Goal: Task Accomplishment & Management: Manage account settings

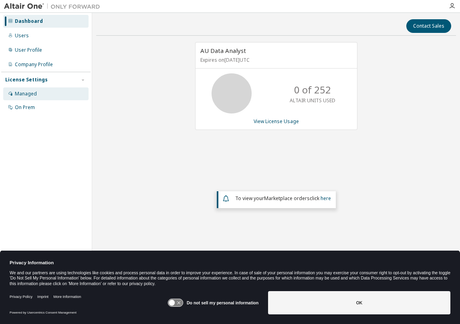
click at [29, 94] on div "Managed" at bounding box center [26, 94] width 22 height 6
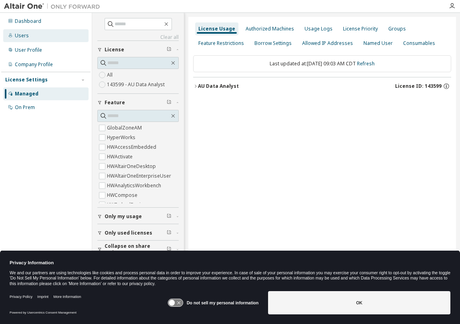
click at [25, 36] on div "Users" at bounding box center [22, 35] width 14 height 6
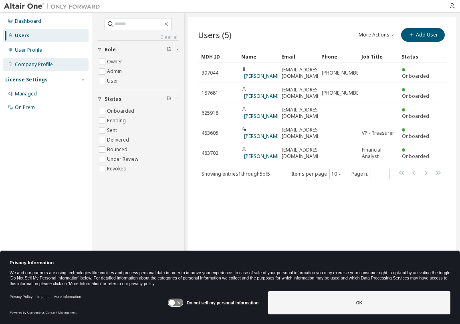
click at [25, 65] on div "Company Profile" at bounding box center [34, 64] width 38 height 6
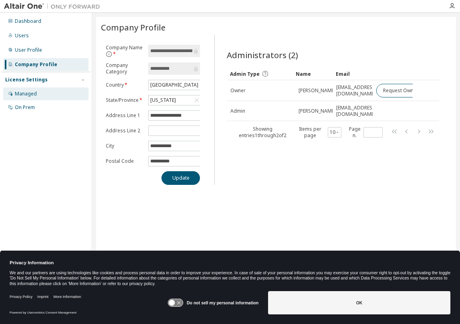
click at [25, 96] on div "Managed" at bounding box center [26, 94] width 22 height 6
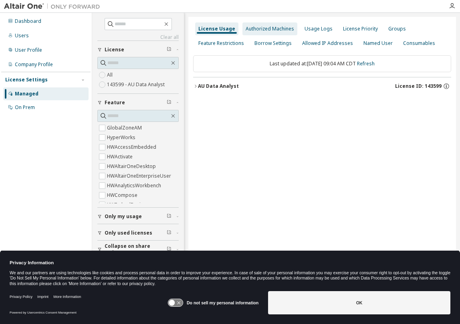
click at [270, 28] on div "Authorized Machines" at bounding box center [270, 29] width 49 height 6
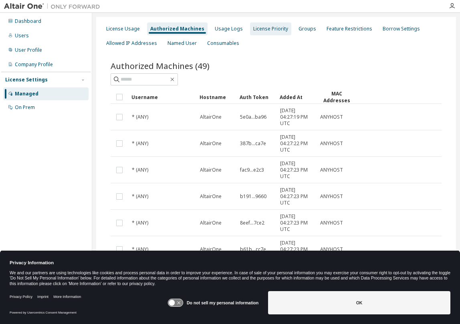
click at [256, 28] on div "License Priority" at bounding box center [270, 29] width 35 height 6
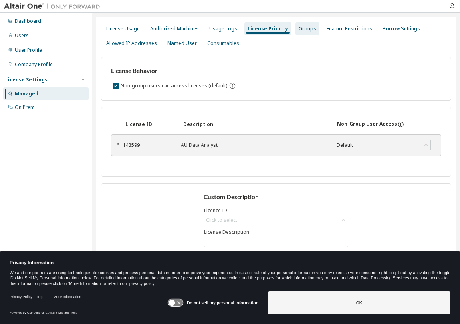
click at [299, 29] on div "Groups" at bounding box center [308, 29] width 18 height 6
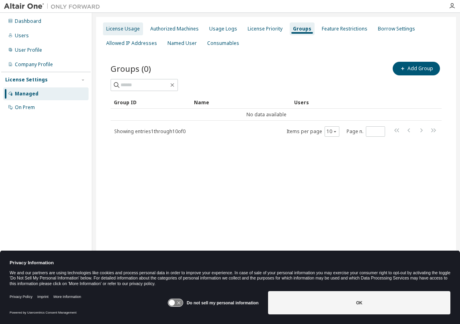
click at [124, 28] on div "License Usage" at bounding box center [123, 29] width 34 height 6
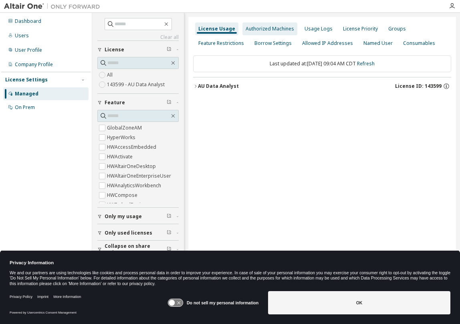
click at [267, 30] on div "Authorized Machines" at bounding box center [270, 29] width 49 height 6
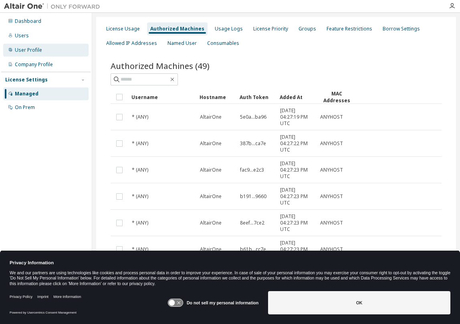
click at [20, 50] on div "User Profile" at bounding box center [28, 50] width 27 height 6
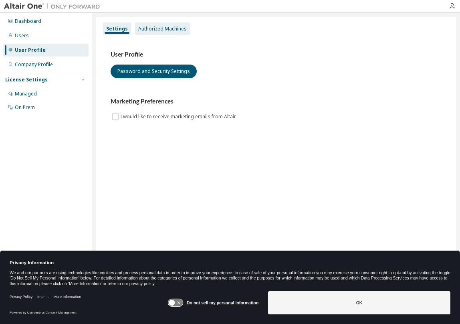
click at [151, 29] on div "Authorized Machines" at bounding box center [162, 29] width 49 height 6
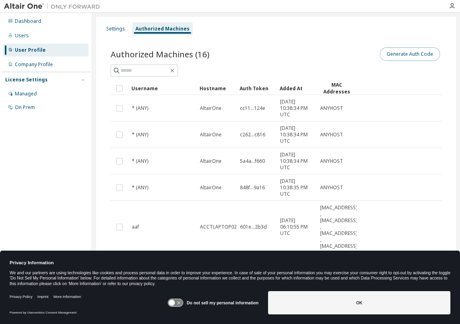
click at [402, 54] on button "Generate Auth Code" at bounding box center [410, 54] width 60 height 14
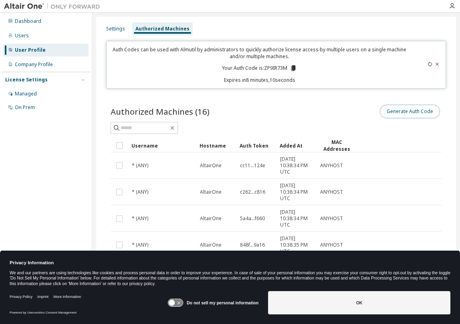
click at [423, 110] on button "Generate Auth Code" at bounding box center [410, 112] width 60 height 14
drag, startPoint x: 173, startPoint y: 303, endPoint x: 193, endPoint y: 302, distance: 20.1
click at [193, 302] on div "Do not sell my personal information" at bounding box center [213, 302] width 91 height 23
drag, startPoint x: 172, startPoint y: 301, endPoint x: 185, endPoint y: 301, distance: 12.4
click at [185, 301] on div "Do not sell my personal information" at bounding box center [213, 302] width 91 height 23
